Goal: Task Accomplishment & Management: Complete application form

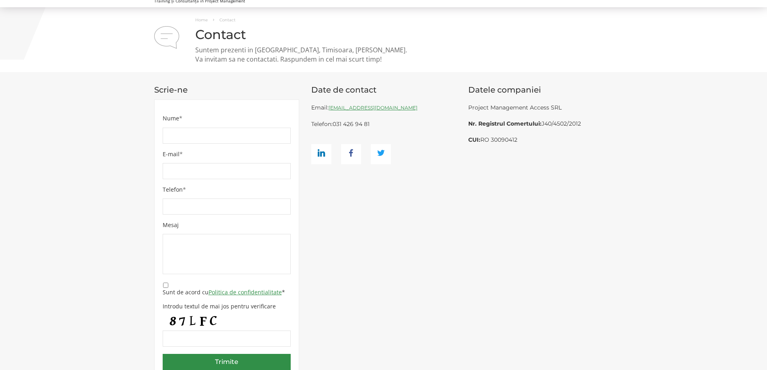
scroll to position [40, 0]
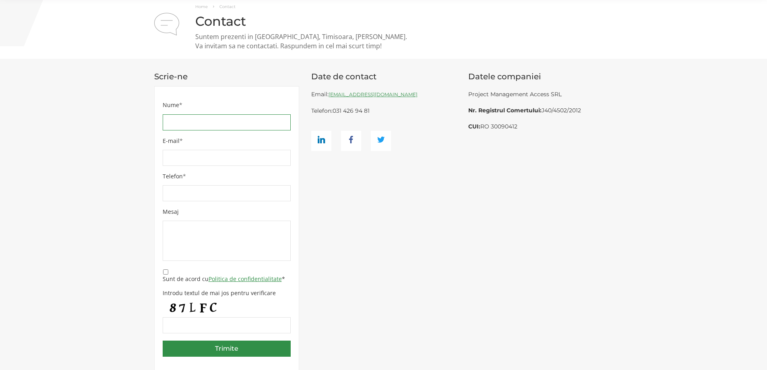
click at [229, 118] on input "Nume *" at bounding box center [227, 122] width 128 height 16
type input "[PERSON_NAME]"
type input "[PERSON_NAME][EMAIL_ADDRESS][DOMAIN_NAME]"
click at [211, 196] on input "Telefon *" at bounding box center [227, 193] width 128 height 16
type input "0749161423"
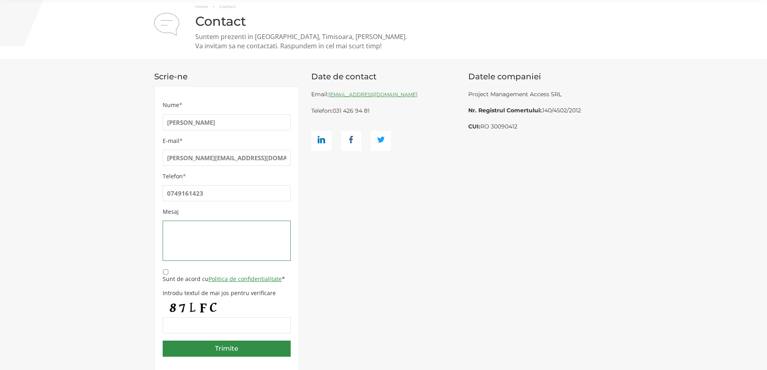
click at [216, 228] on textarea "Mesaj" at bounding box center [227, 241] width 128 height 40
type textarea "O oferta Valabilitate 90 zile"
click at [167, 270] on input "Sunt de acord cu Politica de confidentialitate *" at bounding box center [165, 271] width 5 height 5
checkbox input "true"
click at [204, 317] on input "Introdu textul de mai jos pentru verificare" at bounding box center [227, 325] width 128 height 16
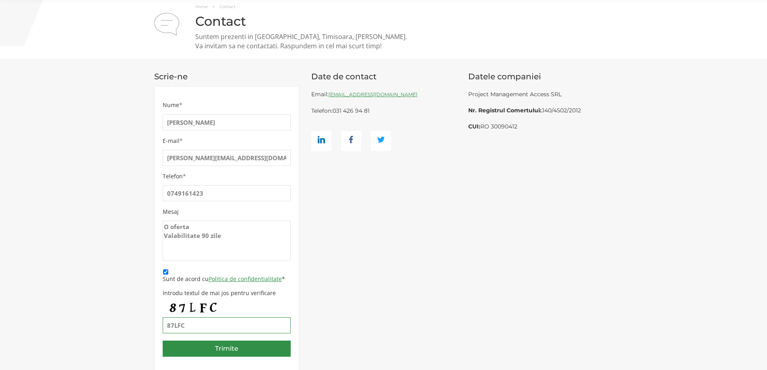
type input "87LFC"
click at [234, 225] on textarea "O oferta Valabilitate 90 zile" at bounding box center [227, 241] width 128 height 40
paste textarea "POLITEHNICA [GEOGRAPHIC_DATA]"
click at [163, 224] on textarea "O oferta Ptr POLITEHNICA București ptr. Valabilitate 90 zile" at bounding box center [227, 241] width 128 height 40
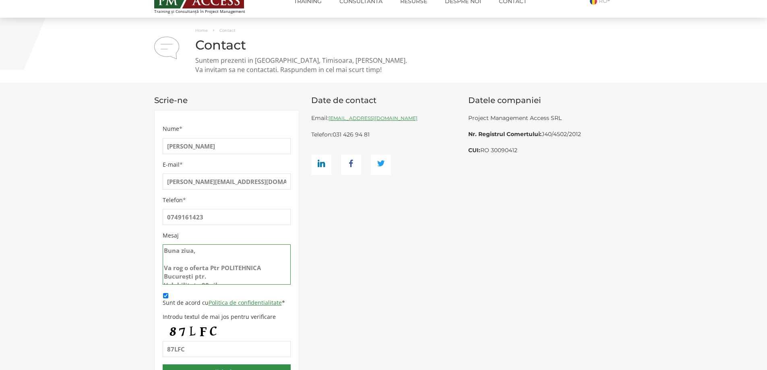
scroll to position [0, 0]
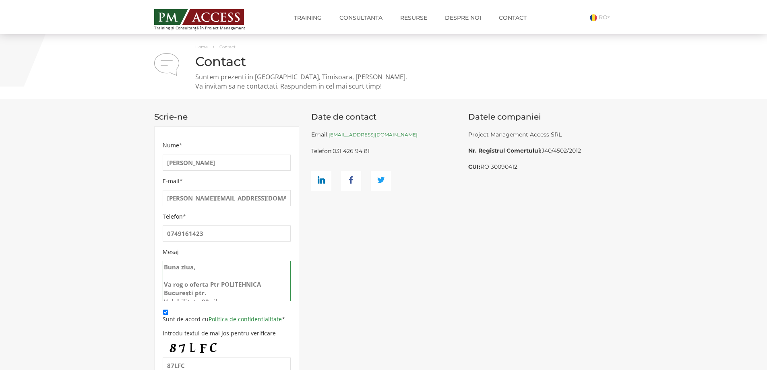
click at [229, 293] on textarea "Buna ziua, Va rog o oferta Ptr POLITEHNICA București ptr. Valabilitate 90 zile" at bounding box center [227, 281] width 128 height 40
paste textarea "TARGET Project Management Professional (PMP)® CERTIFICATION"
click at [221, 296] on textarea "Buna ziua, Va rog o oferta Ptr POLITEHNICA București ptr. cursul: TARGET Projec…" at bounding box center [227, 281] width 128 height 40
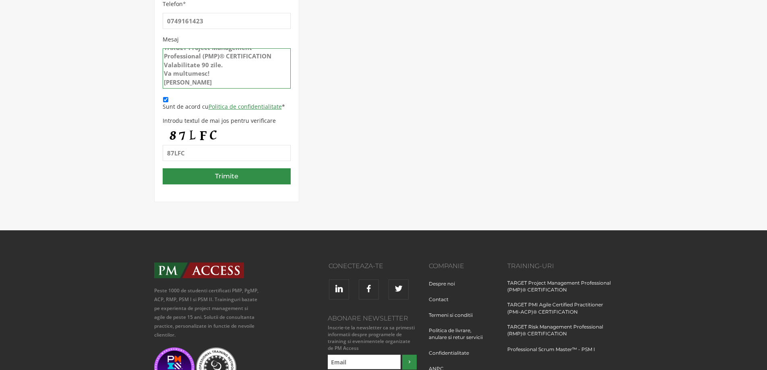
scroll to position [241, 0]
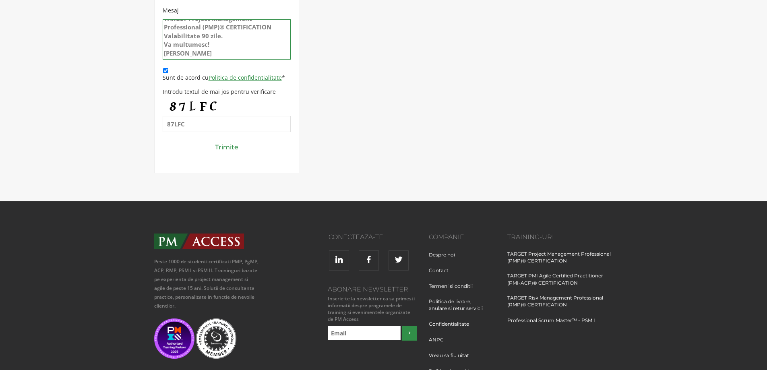
type textarea "Buna ziua, Va rog o oferta Ptr POLITEHNICA București ptr. cursul: TARGET Projec…"
click at [237, 139] on input "Trimite" at bounding box center [227, 147] width 128 height 16
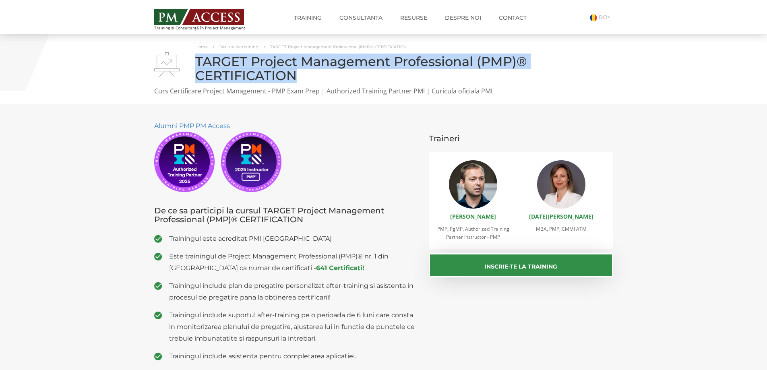
drag, startPoint x: 198, startPoint y: 62, endPoint x: 314, endPoint y: 78, distance: 117.9
click at [314, 78] on h1 "TARGET Project Management Professional (PMP)® CERTIFICATION" at bounding box center [383, 68] width 459 height 28
copy h1 "TARGET Project Management Professional (PMP)® CERTIFICATION"
